Goal: Information Seeking & Learning: Learn about a topic

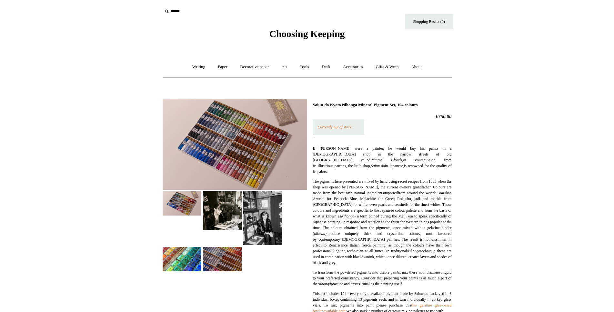
click at [283, 66] on link "Art +" at bounding box center [284, 66] width 17 height 17
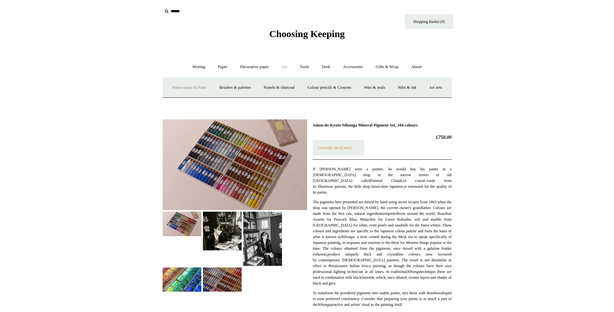
click at [193, 88] on link "Watercolour & Paint" at bounding box center [189, 87] width 46 height 17
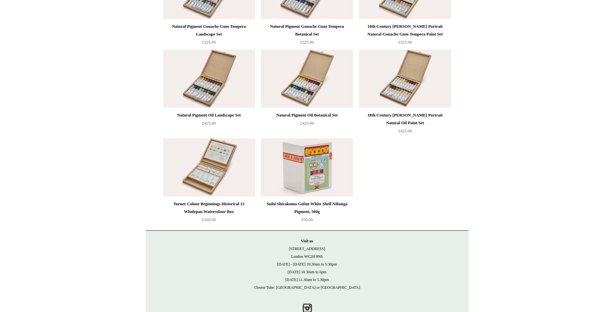
scroll to position [1385, 0]
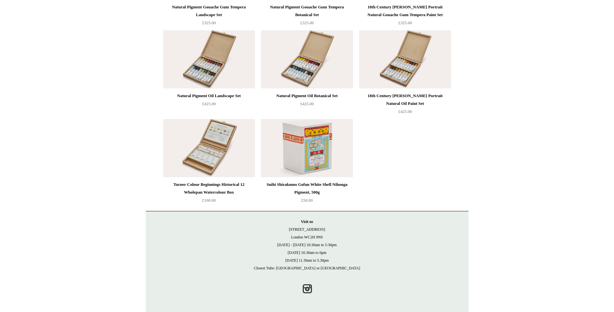
click at [312, 156] on img at bounding box center [307, 148] width 92 height 58
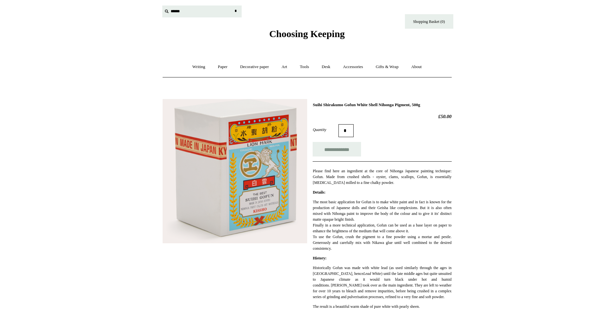
click at [171, 11] on input "text" at bounding box center [201, 11] width 79 height 12
type input "*******"
click at [233, 5] on input "*" at bounding box center [236, 10] width 6 height 11
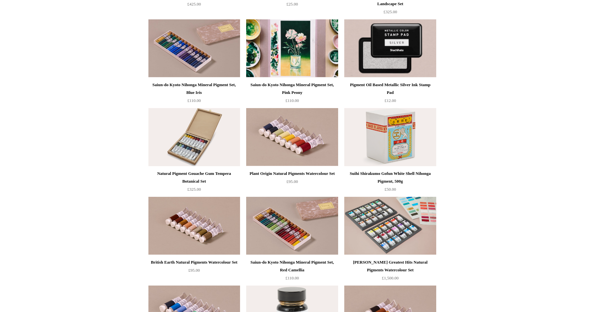
scroll to position [230, 0]
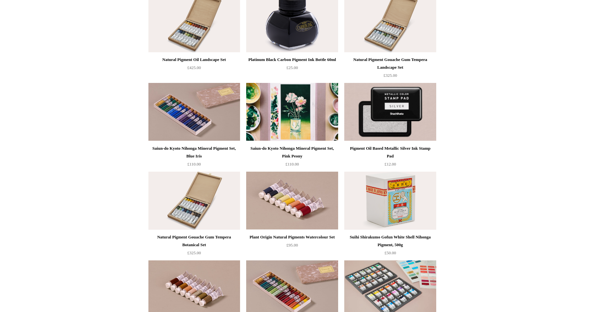
click at [283, 117] on img at bounding box center [292, 112] width 92 height 58
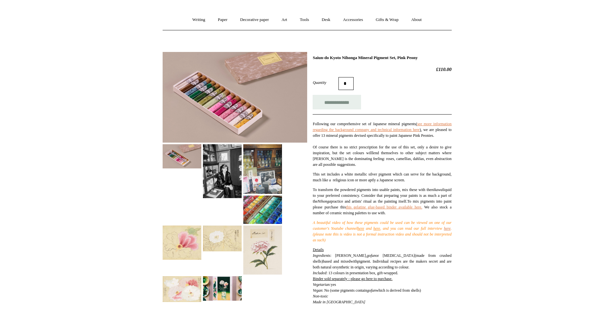
scroll to position [66, 0]
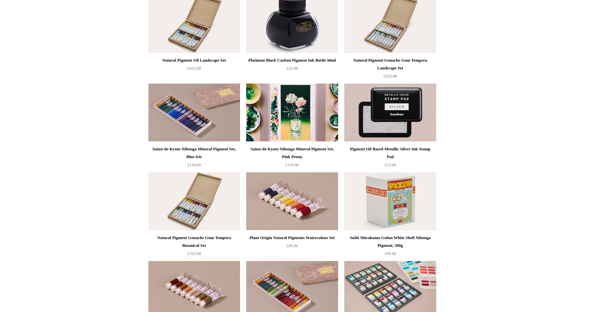
scroll to position [197, 0]
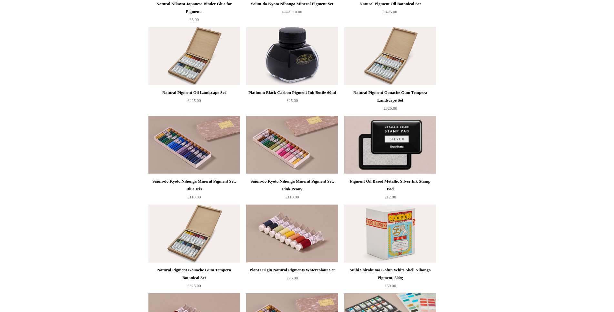
click at [303, 94] on div "Platinum Black Carbon Pigment Ink Bottle 60ml" at bounding box center [292, 93] width 88 height 8
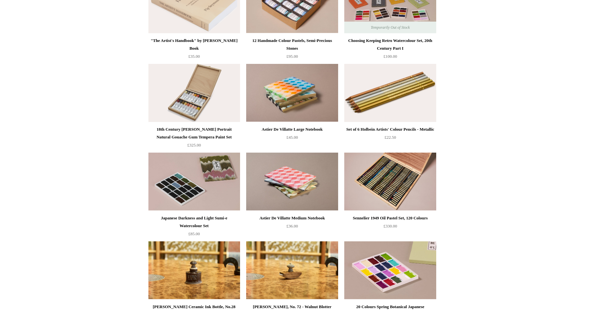
scroll to position [1860, 0]
